Goal: Information Seeking & Learning: Learn about a topic

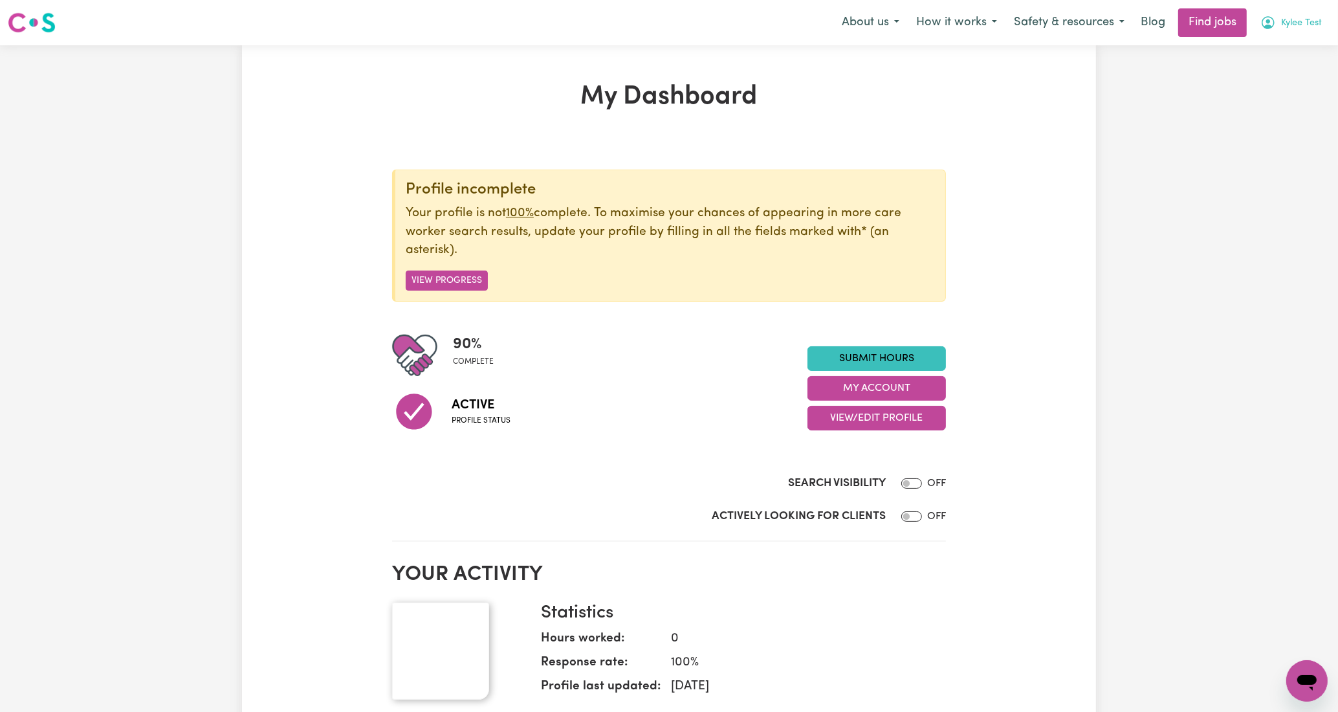
click at [1279, 15] on button "Kylee Test" at bounding box center [1291, 22] width 78 height 27
click at [1292, 46] on link "My Account" at bounding box center [1278, 50] width 102 height 25
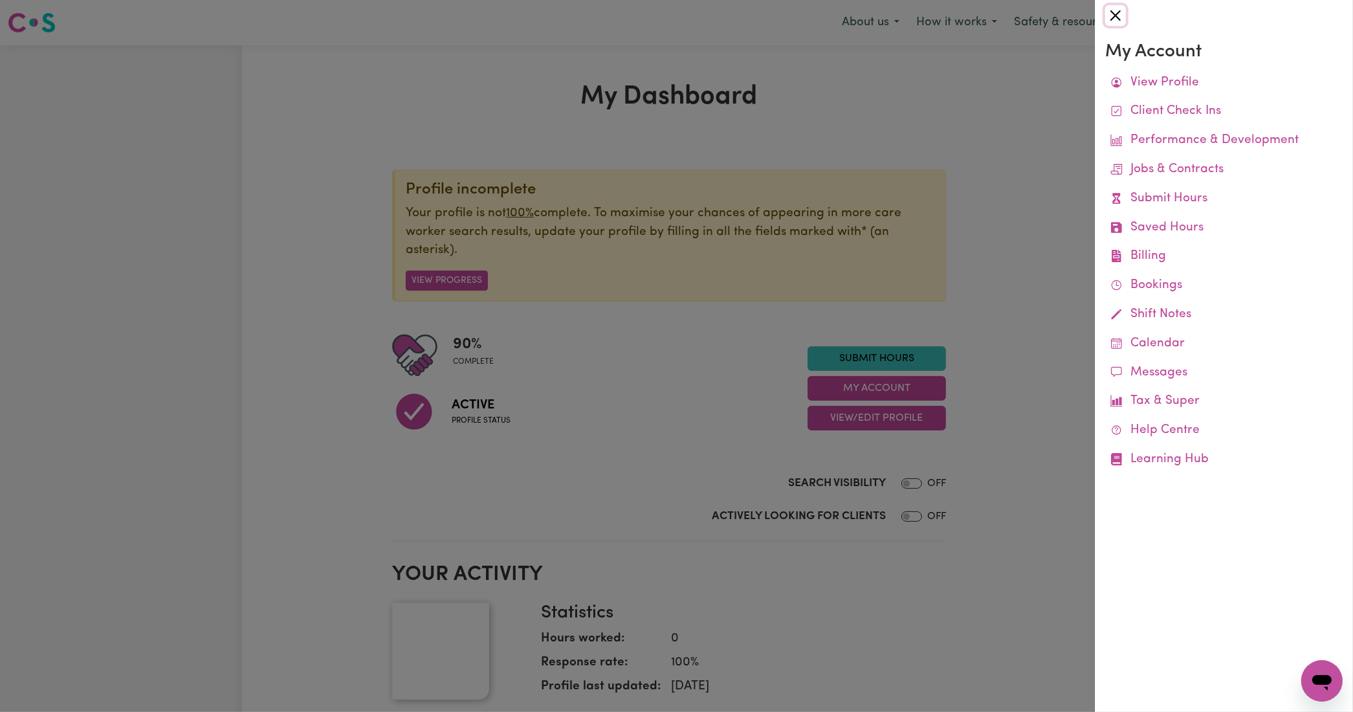
click at [1114, 14] on button "Close" at bounding box center [1115, 15] width 21 height 21
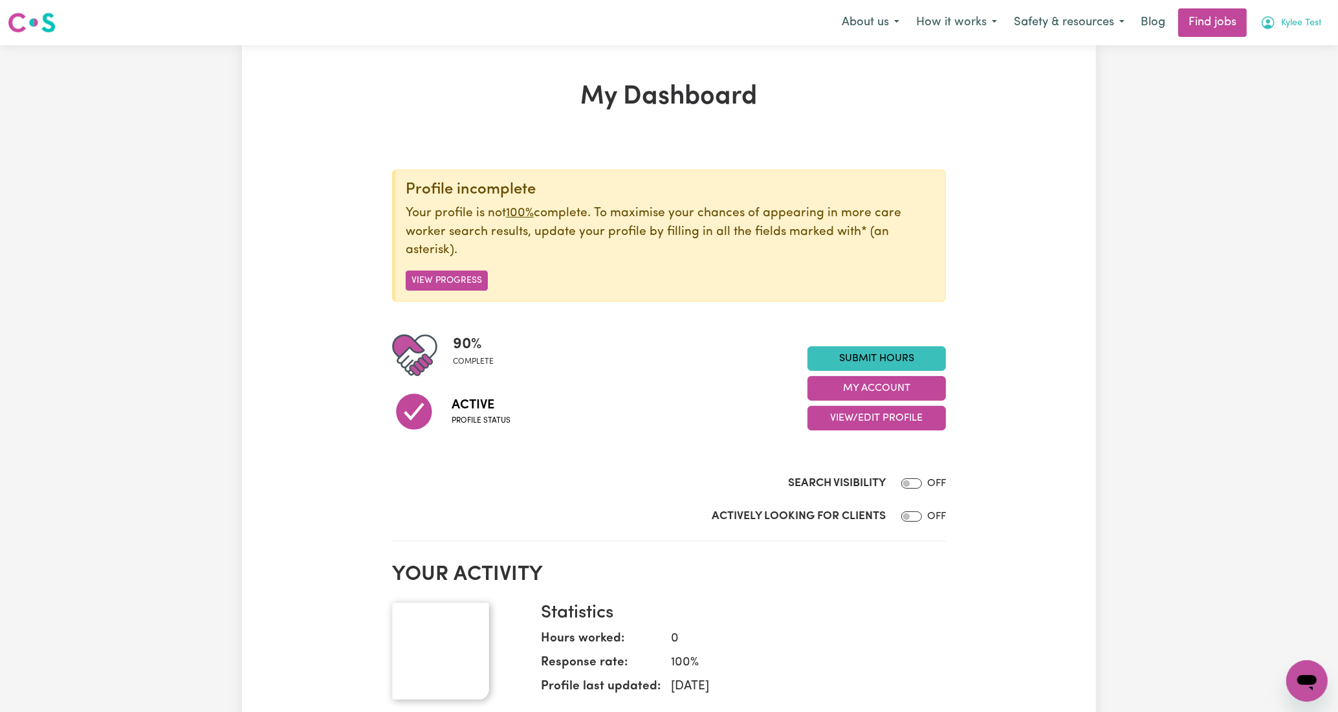
click at [1287, 21] on span "Kylee Test" at bounding box center [1301, 23] width 41 height 14
click at [1286, 72] on link "My Dashboard" at bounding box center [1278, 74] width 102 height 25
click at [1272, 41] on link "My Account" at bounding box center [1278, 50] width 102 height 25
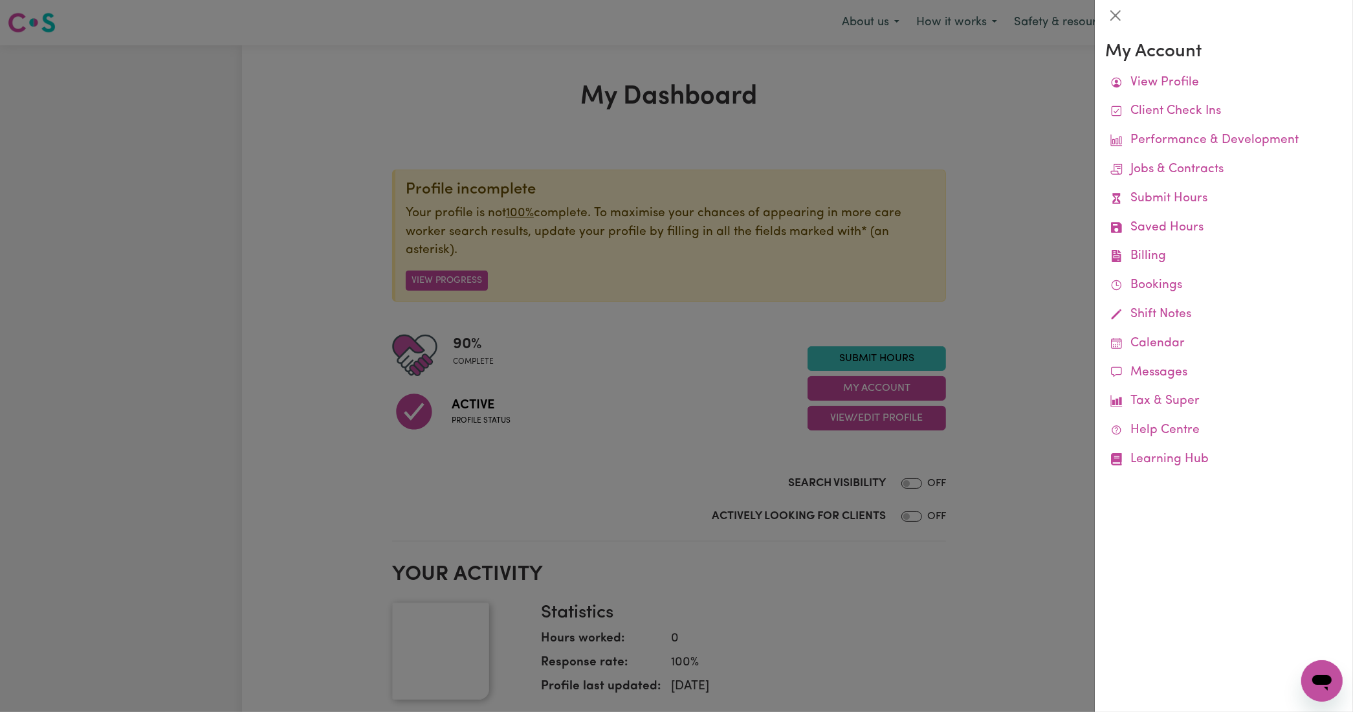
click at [949, 111] on div at bounding box center [676, 356] width 1353 height 712
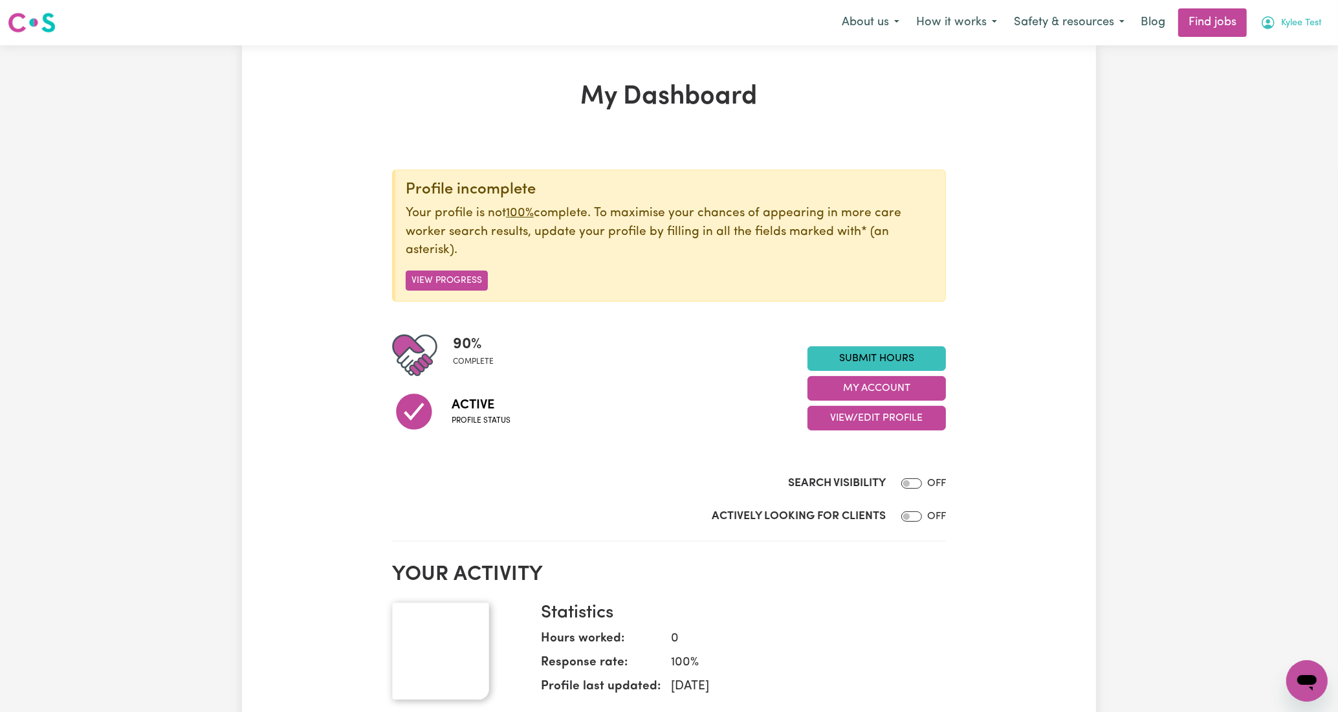
click at [1283, 23] on span "Kylee Test" at bounding box center [1301, 23] width 41 height 14
click at [1282, 54] on link "My Account" at bounding box center [1278, 50] width 102 height 25
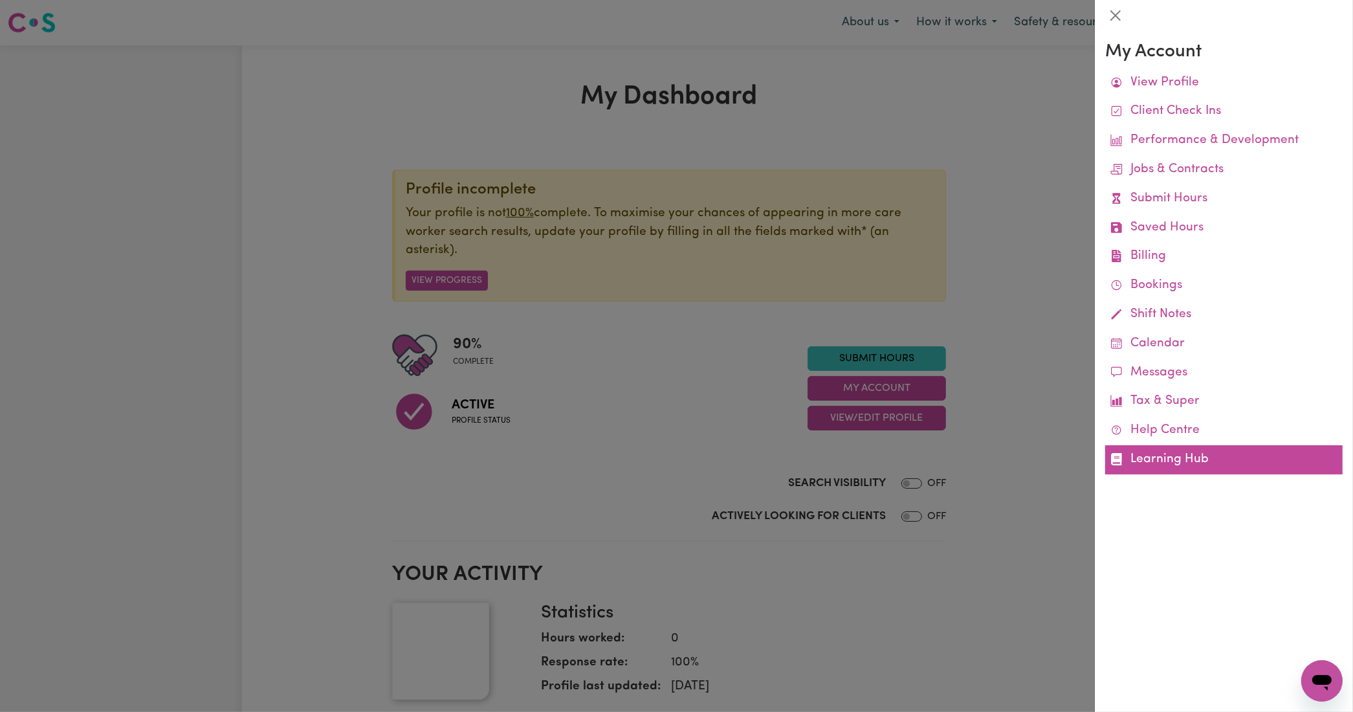
click at [1193, 457] on link "Learning Hub" at bounding box center [1223, 459] width 237 height 29
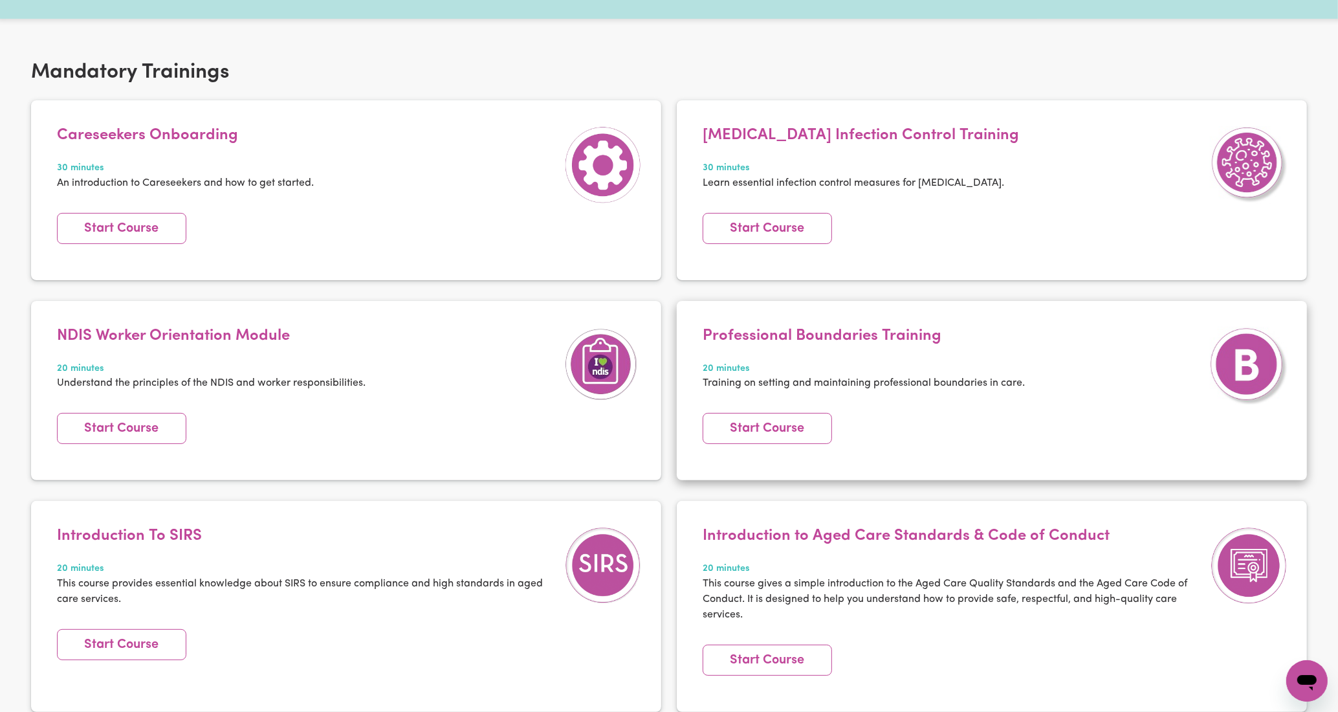
scroll to position [161, 0]
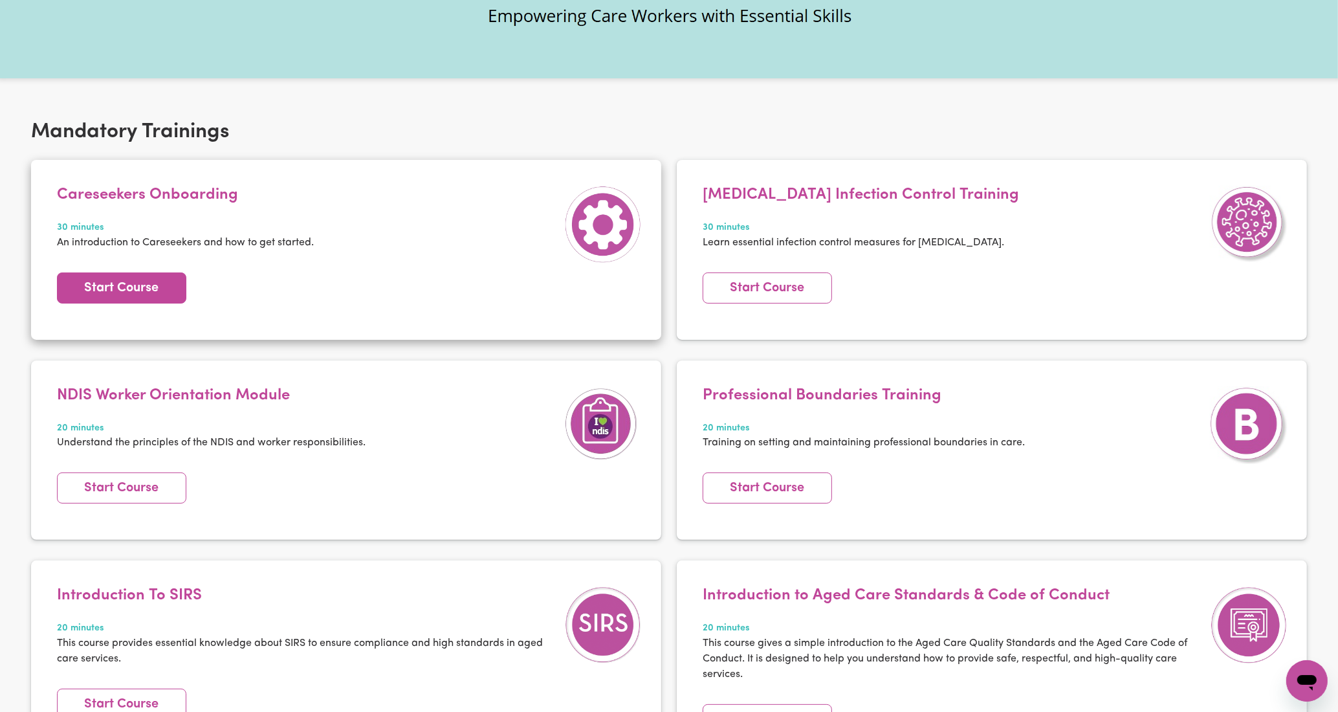
click at [155, 292] on link "Start Course" at bounding box center [121, 287] width 129 height 31
